Goal: Task Accomplishment & Management: Manage account settings

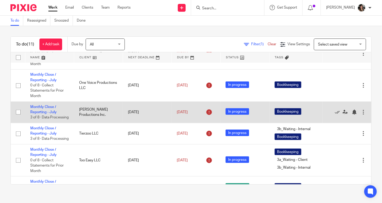
scroll to position [65, 0]
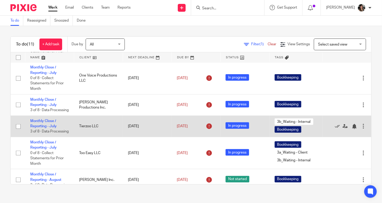
click at [42, 130] on td "Monthly Close / Reporting - [DATE] of 8 · Data Processing" at bounding box center [49, 126] width 49 height 21
click at [38, 126] on link "Monthly Close / Reporting - July" at bounding box center [43, 123] width 26 height 9
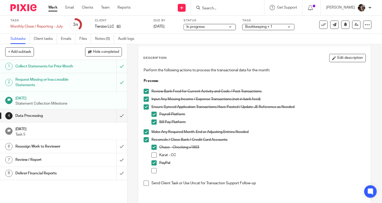
scroll to position [26, 0]
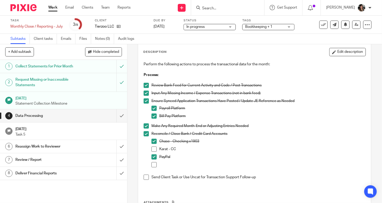
click at [151, 148] on span at bounding box center [153, 149] width 5 height 5
click at [143, 178] on span at bounding box center [145, 177] width 5 height 5
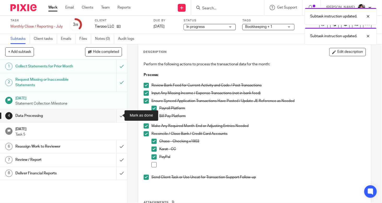
click at [116, 113] on input "submit" at bounding box center [63, 116] width 127 height 13
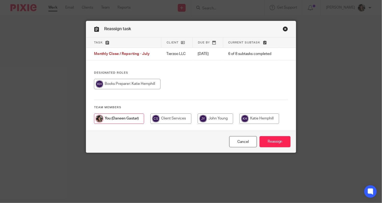
click at [255, 120] on input "radio" at bounding box center [259, 119] width 40 height 10
radio input "true"
click at [271, 141] on input "Reassign" at bounding box center [274, 141] width 31 height 11
